Goal: Information Seeking & Learning: Learn about a topic

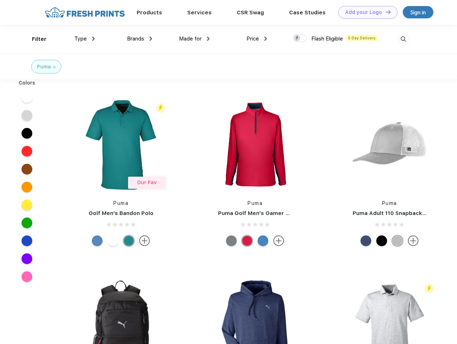
click at [365, 12] on link "Add your Logo Design Tool" at bounding box center [367, 12] width 59 height 13
click at [0, 0] on div "Design Tool" at bounding box center [0, 0] width 0 height 0
click at [385, 12] on link "Add your Logo Design Tool" at bounding box center [367, 12] width 59 height 13
click at [34, 39] on div "Filter" at bounding box center [39, 39] width 15 height 8
click at [85, 39] on span "Type" at bounding box center [80, 38] width 13 height 6
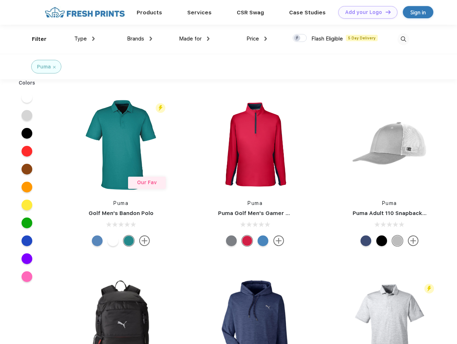
click at [139, 39] on span "Brands" at bounding box center [135, 38] width 17 height 6
click at [194, 39] on span "Made for" at bounding box center [190, 38] width 23 height 6
click at [257, 39] on span "Price" at bounding box center [252, 38] width 13 height 6
click at [300, 38] on div at bounding box center [300, 38] width 14 height 8
click at [297, 38] on input "checkbox" at bounding box center [295, 36] width 5 height 5
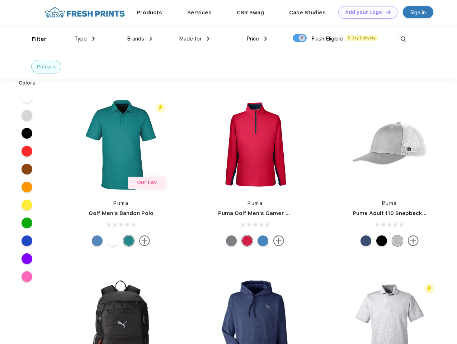
click at [403, 39] on img at bounding box center [403, 39] width 12 height 12
